Goal: Task Accomplishment & Management: Complete application form

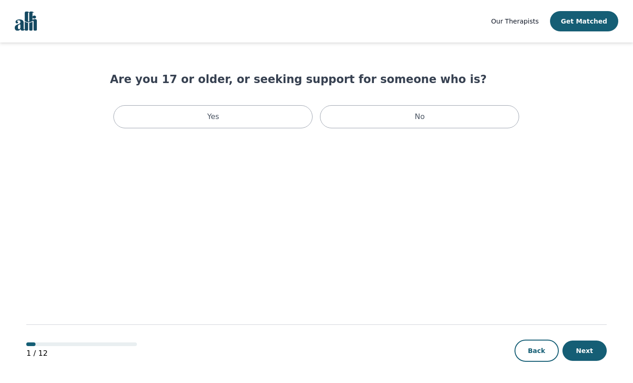
click at [248, 117] on div "Yes" at bounding box center [212, 116] width 199 height 23
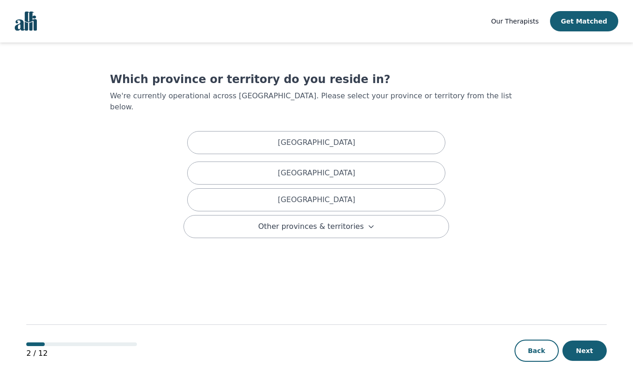
click at [379, 189] on div "[GEOGRAPHIC_DATA]" at bounding box center [316, 199] width 258 height 23
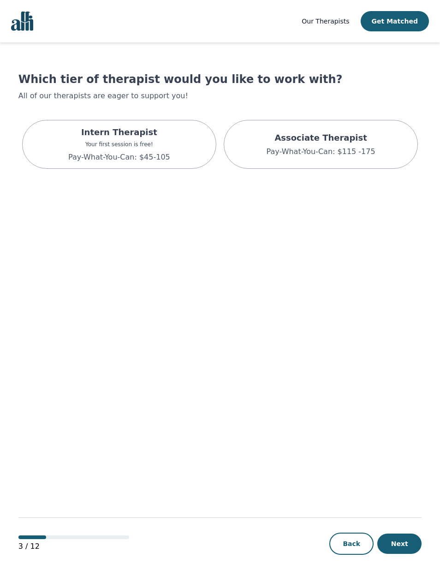
click at [363, 154] on p "Pay-What-You-Can: $115 -175" at bounding box center [320, 151] width 109 height 11
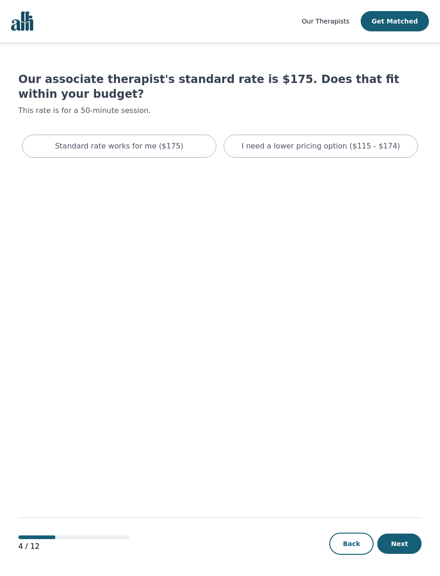
click at [408, 20] on button "Get Matched" at bounding box center [394, 21] width 68 height 20
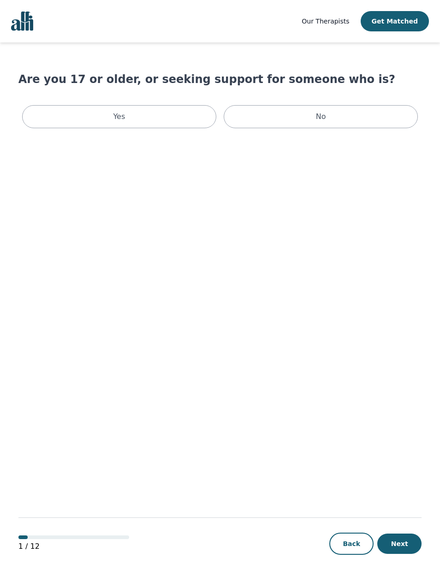
click at [60, 115] on div "Yes" at bounding box center [119, 116] width 194 height 23
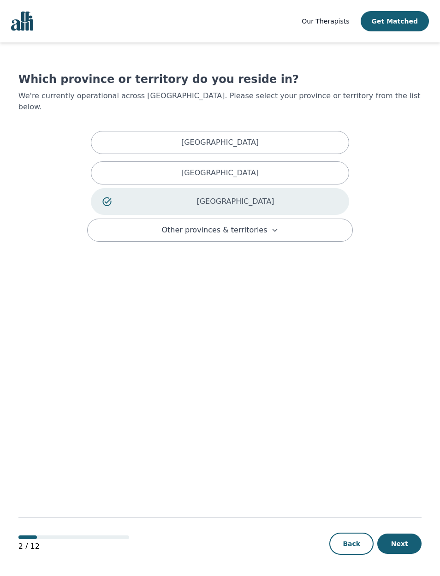
click at [310, 196] on p "[GEOGRAPHIC_DATA]" at bounding box center [235, 201] width 204 height 11
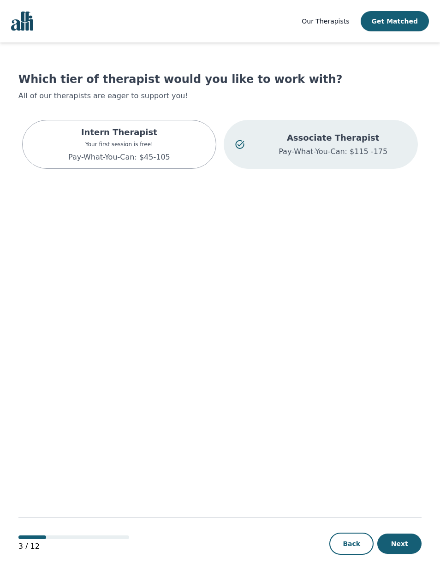
click at [357, 143] on p "Associate Therapist" at bounding box center [333, 137] width 147 height 13
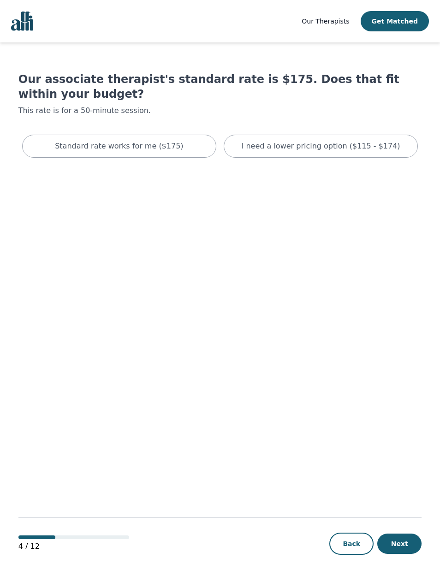
click at [361, 141] on p "I need a lower pricing option ($115 - $174)" at bounding box center [321, 146] width 159 height 11
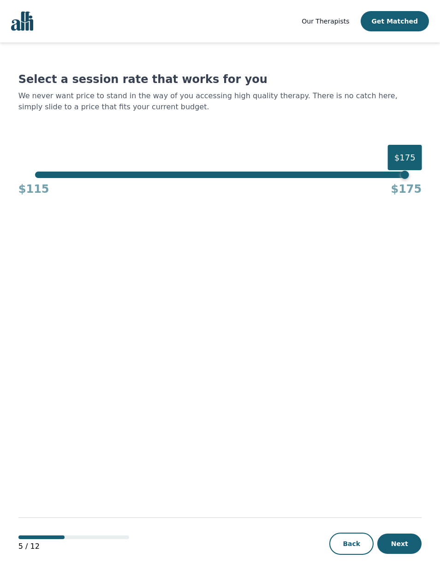
click at [405, 160] on div "$175" at bounding box center [405, 157] width 34 height 25
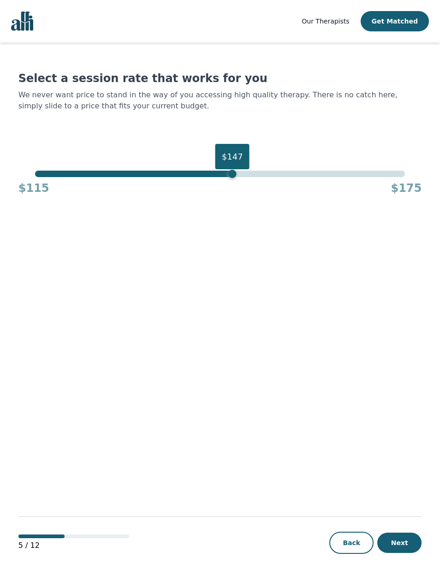
scroll to position [38, 0]
click at [405, 382] on button "Next" at bounding box center [399, 542] width 44 height 20
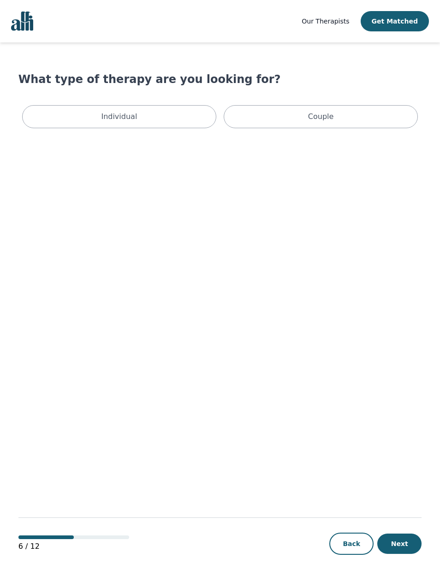
click at [53, 118] on div "Individual" at bounding box center [119, 116] width 194 height 23
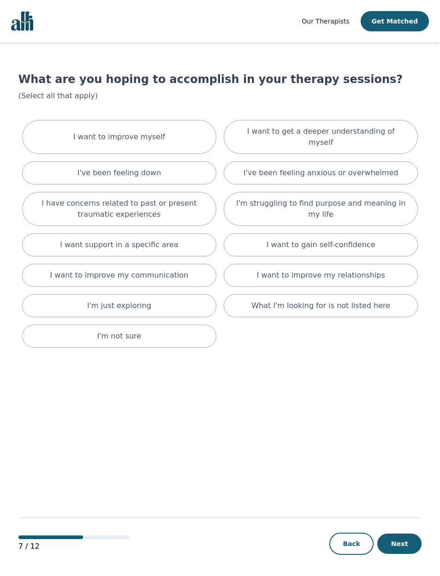
click at [47, 206] on p "I have concerns related to past or present traumatic experiences" at bounding box center [119, 209] width 171 height 22
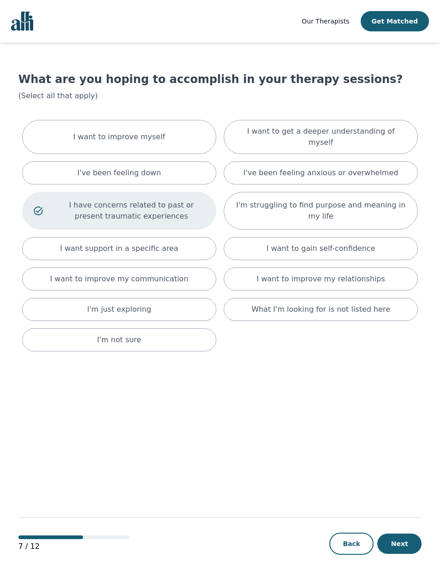
click at [192, 278] on div "I want to improve my communication" at bounding box center [119, 278] width 194 height 23
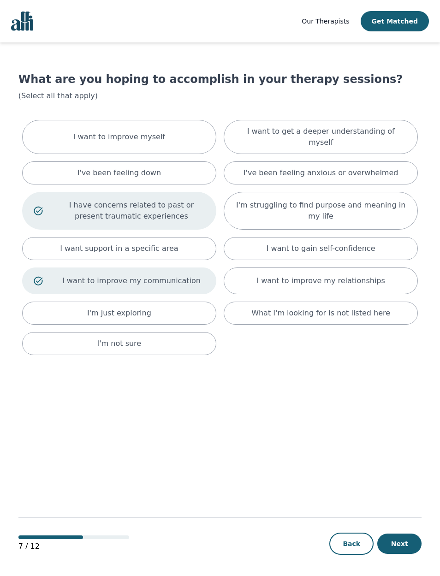
click at [381, 267] on div "I want to improve my relationships" at bounding box center [321, 280] width 194 height 27
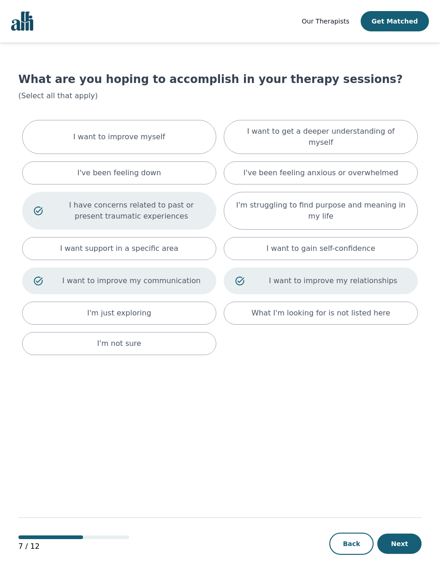
click at [389, 18] on button "Get Matched" at bounding box center [394, 21] width 68 height 20
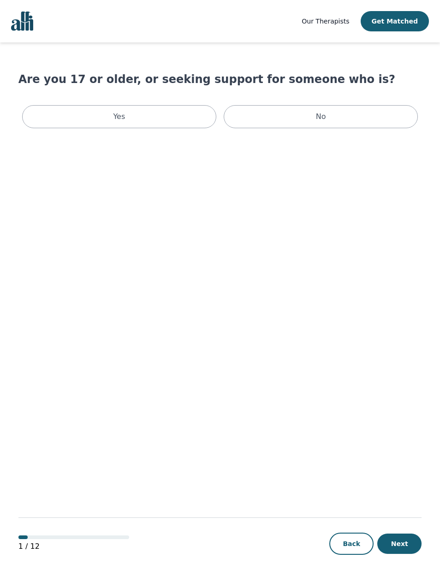
scroll to position [38, 0]
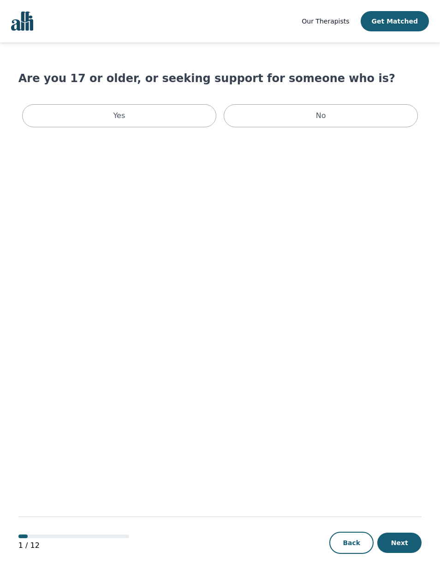
click at [403, 382] on button "Next" at bounding box center [399, 542] width 44 height 20
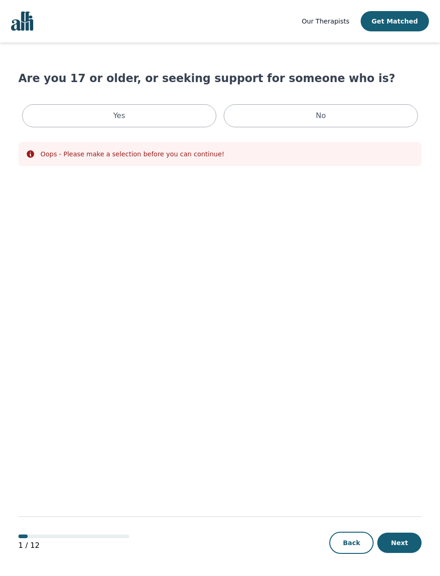
click at [412, 382] on button "Next" at bounding box center [399, 542] width 44 height 20
click at [43, 117] on div "Yes" at bounding box center [119, 115] width 194 height 23
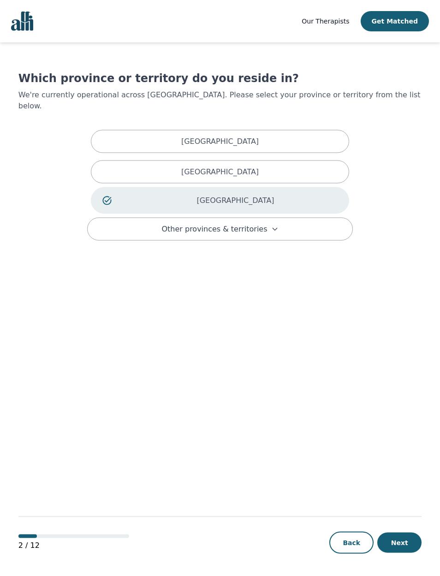
scroll to position [16, 0]
click at [407, 382] on button "Next" at bounding box center [399, 542] width 44 height 20
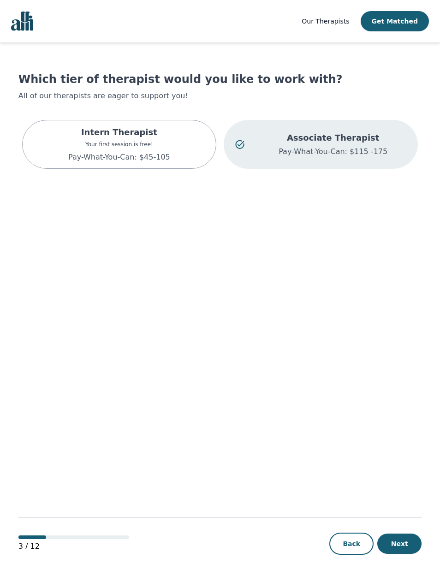
click at [409, 382] on button "Next" at bounding box center [399, 543] width 44 height 20
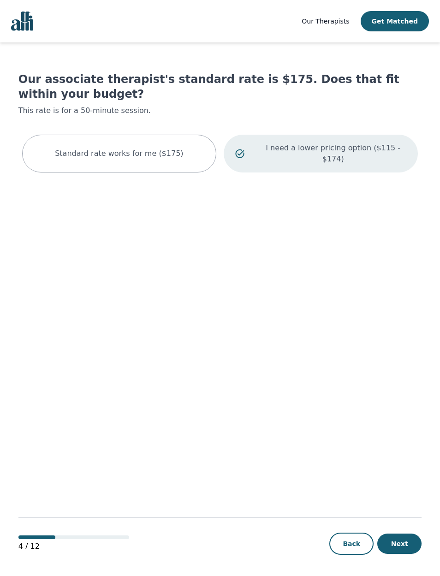
click at [404, 382] on html "Our Therapists Get Matched Our associate therapist's standard rate is $175. Doe…" at bounding box center [220, 288] width 440 height 577
click at [408, 382] on button "Next" at bounding box center [399, 543] width 44 height 20
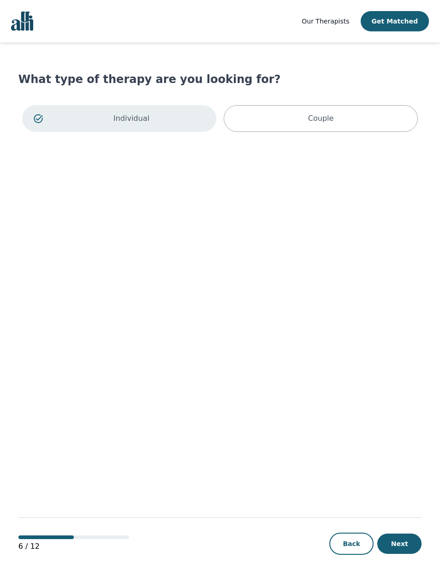
click at [406, 382] on button "Next" at bounding box center [399, 543] width 44 height 20
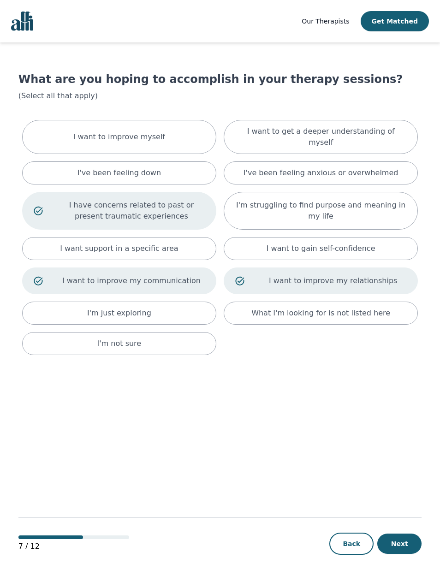
click at [408, 382] on button "Next" at bounding box center [399, 543] width 44 height 20
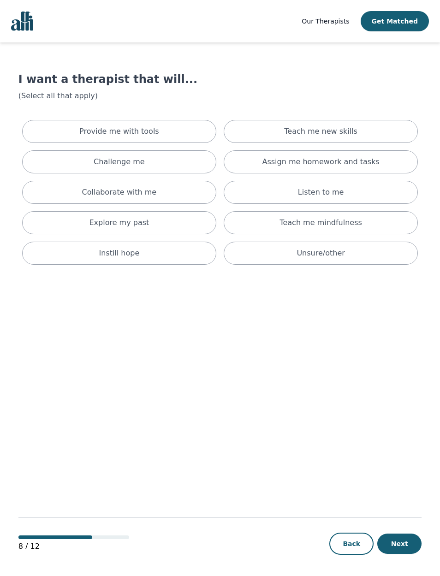
click at [58, 196] on div "Collaborate with me" at bounding box center [119, 192] width 194 height 23
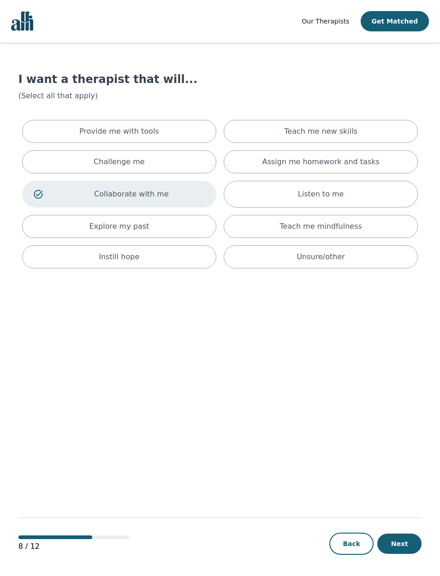
click at [51, 227] on div "Explore my past" at bounding box center [119, 226] width 194 height 23
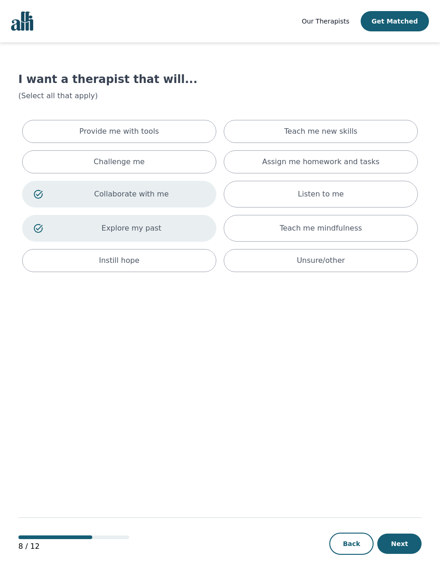
click at [366, 228] on div "Teach me mindfulness" at bounding box center [321, 228] width 194 height 27
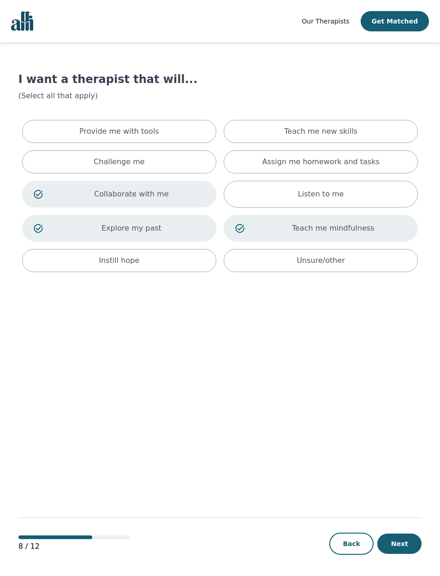
click at [374, 157] on div "Assign me homework and tasks" at bounding box center [321, 161] width 194 height 23
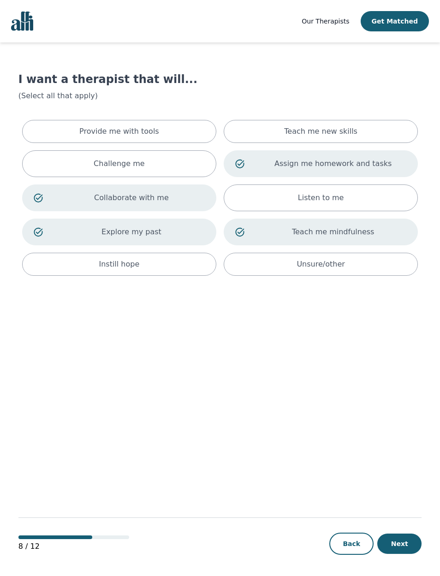
click at [384, 124] on div "Teach me new skills" at bounding box center [321, 131] width 194 height 23
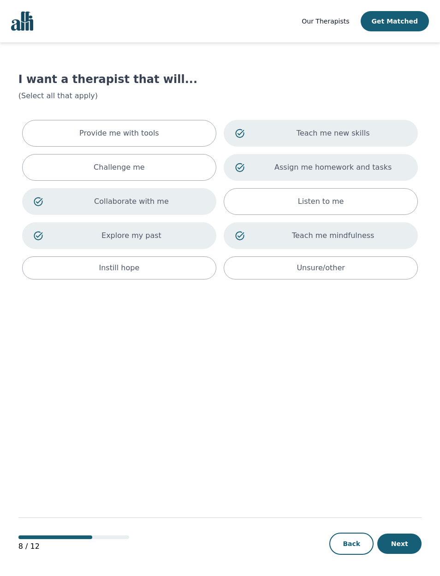
click at [412, 382] on html "Our Therapists Get Matched I want a therapist that will... (Select all that app…" at bounding box center [220, 288] width 440 height 577
click at [408, 382] on div "8 / 12 Back Next" at bounding box center [219, 528] width 403 height 96
click at [405, 382] on button "Next" at bounding box center [399, 543] width 44 height 20
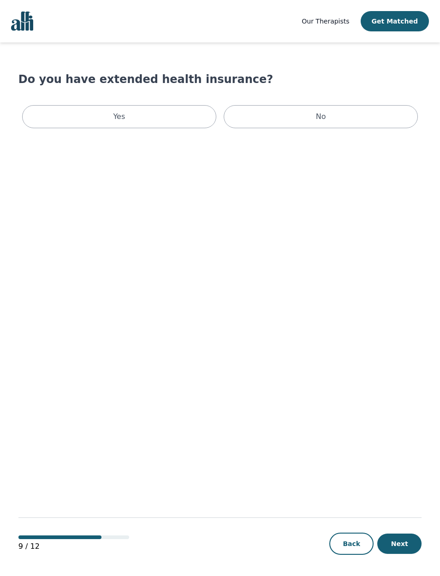
click at [44, 121] on div "Yes" at bounding box center [119, 116] width 194 height 23
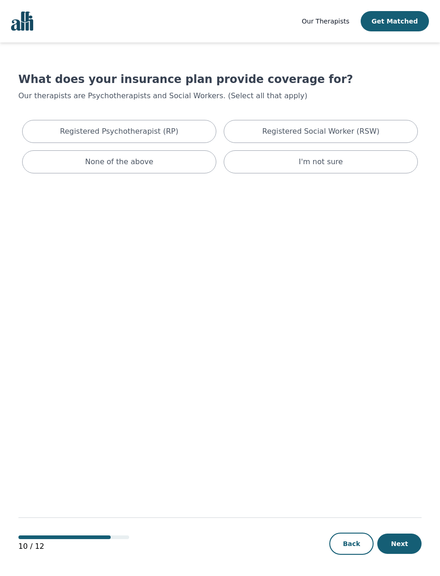
click at [402, 382] on button "Next" at bounding box center [399, 543] width 44 height 20
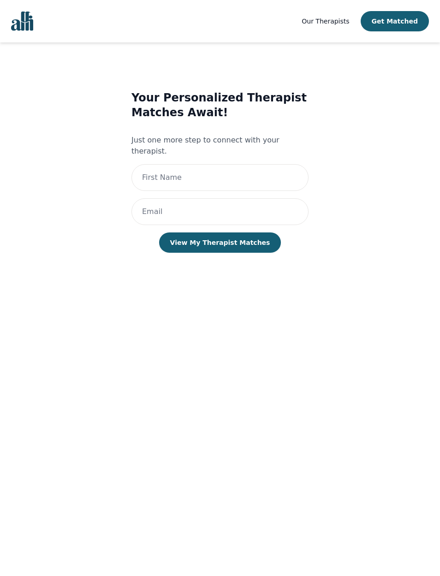
scroll to position [38, 0]
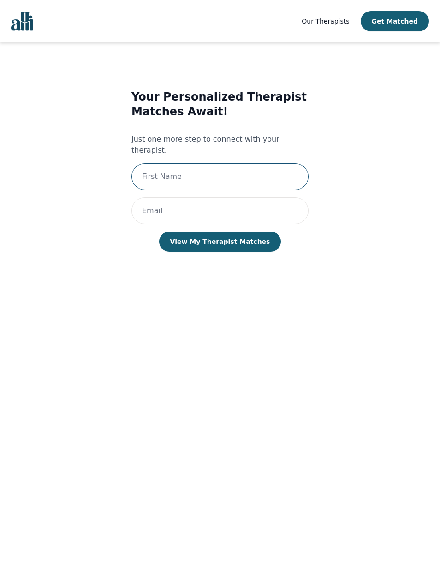
click at [149, 163] on input "text" at bounding box center [219, 176] width 177 height 27
type input "N"
click at [264, 197] on input "email" at bounding box center [219, 210] width 177 height 27
click at [267, 197] on input "email" at bounding box center [219, 210] width 177 height 27
type input "-"
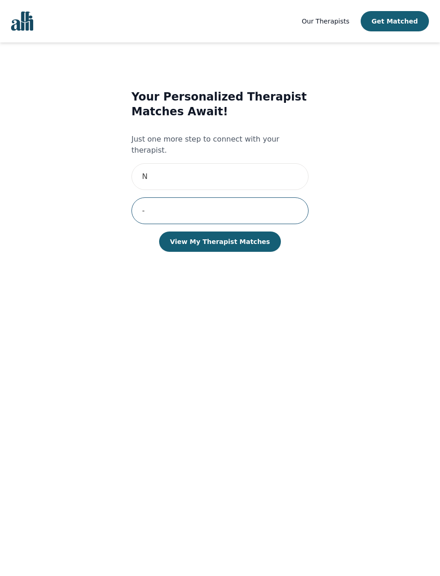
click at [241, 197] on input "-" at bounding box center [219, 210] width 177 height 27
click at [244, 197] on input "email" at bounding box center [219, 210] width 177 height 27
type input "[EMAIL_ADDRESS][DOMAIN_NAME]"
click at [249, 231] on button "View My Therapist Matches" at bounding box center [220, 241] width 122 height 20
